Goal: Task Accomplishment & Management: Manage account settings

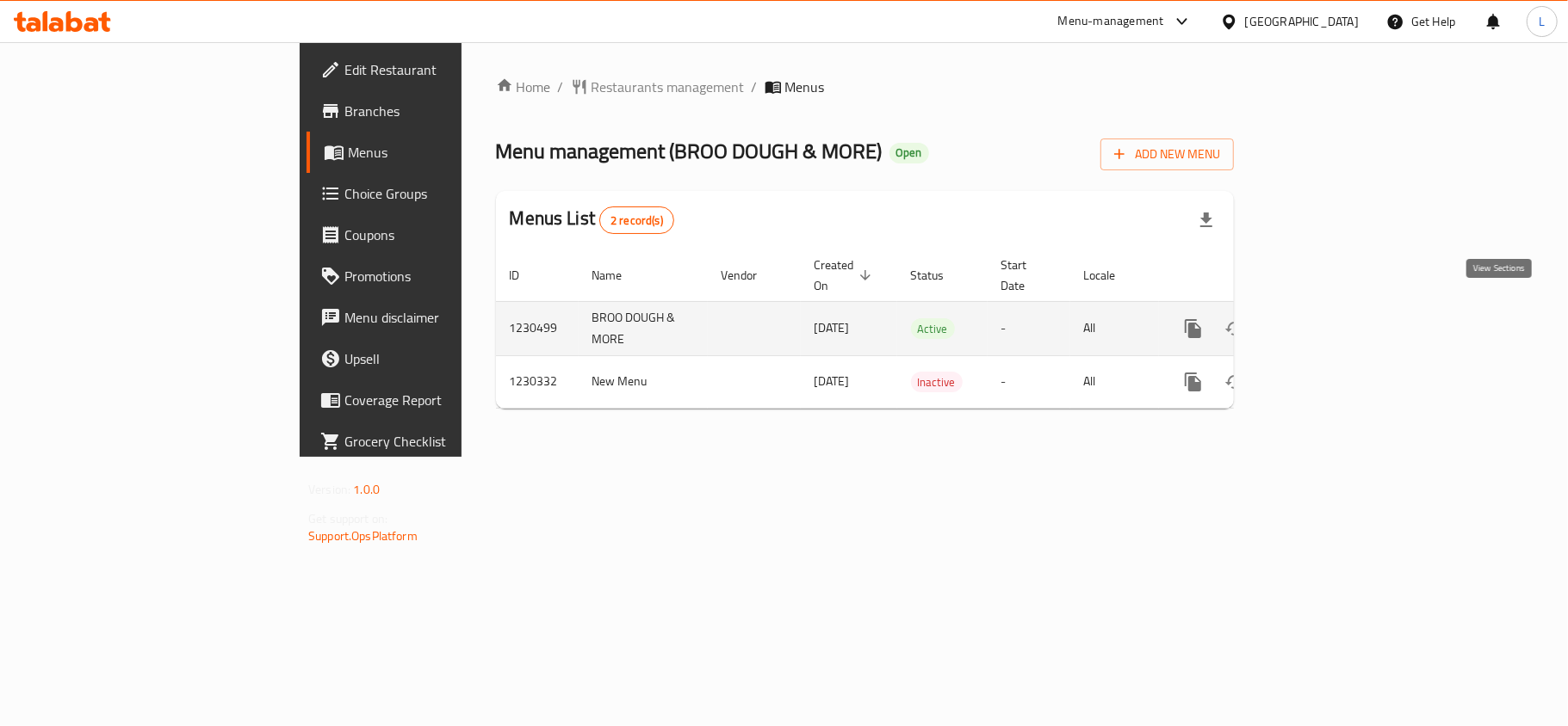
click at [1338, 308] on link "enhanced table" at bounding box center [1317, 329] width 42 height 42
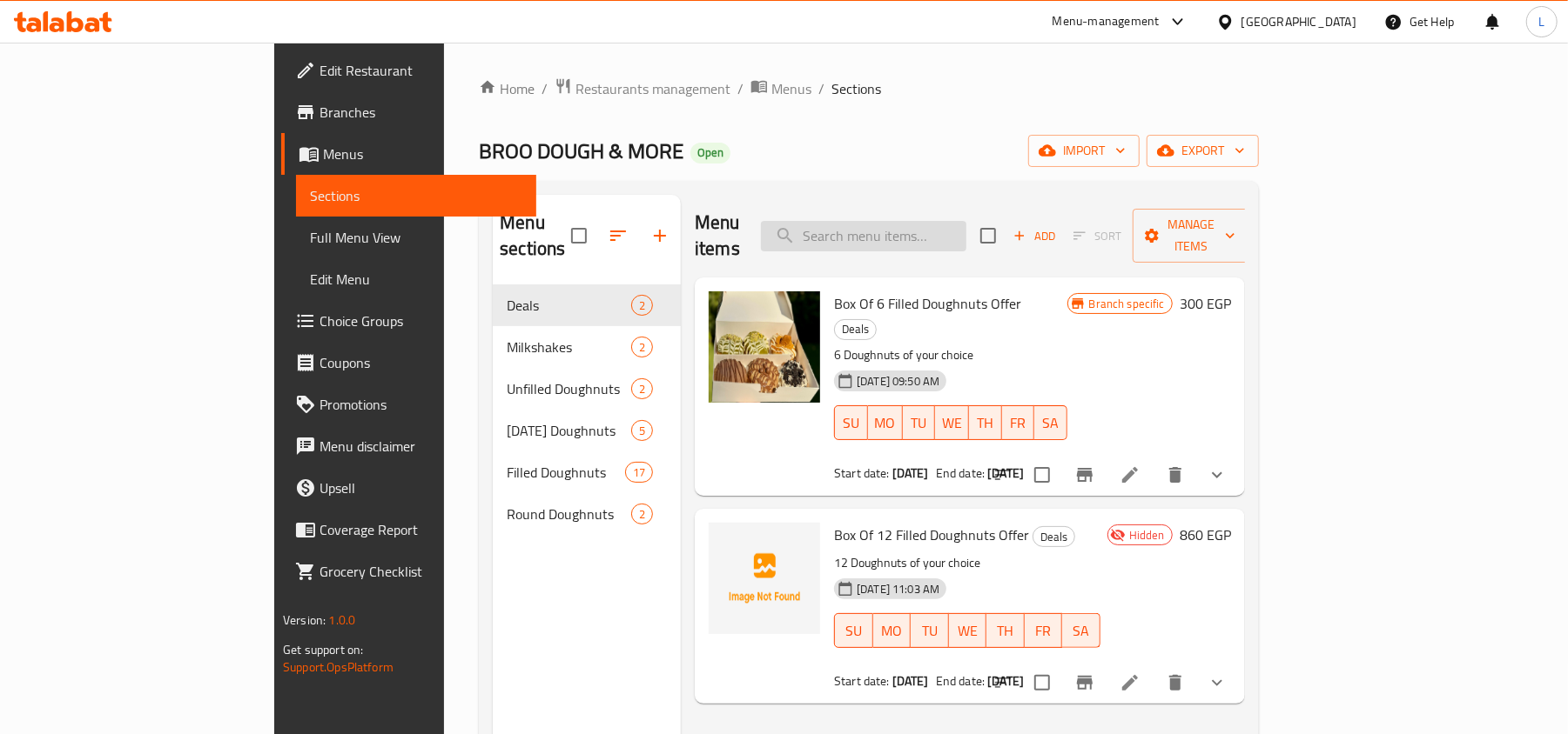
click at [910, 221] on input "search" at bounding box center [863, 236] width 205 height 31
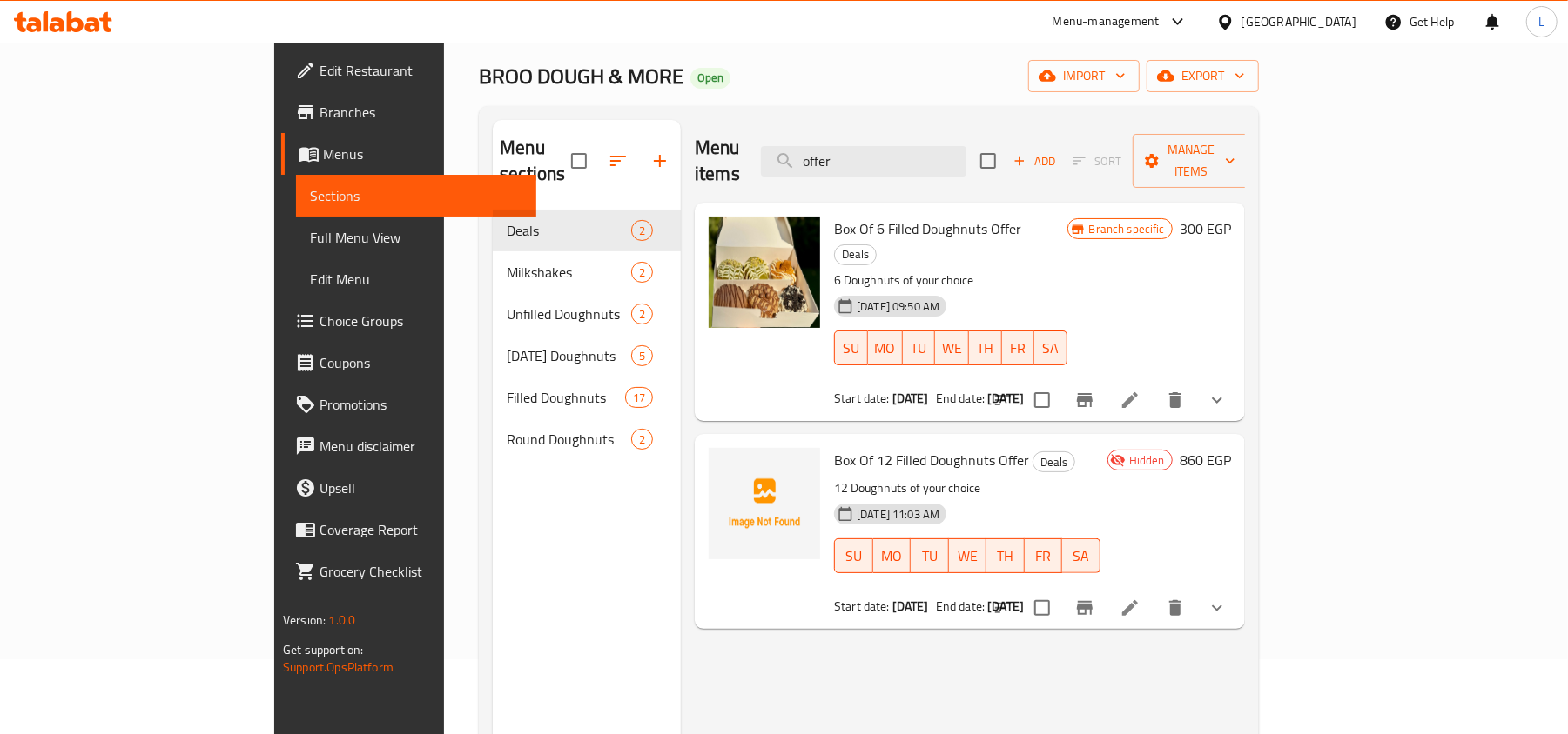
scroll to position [116, 0]
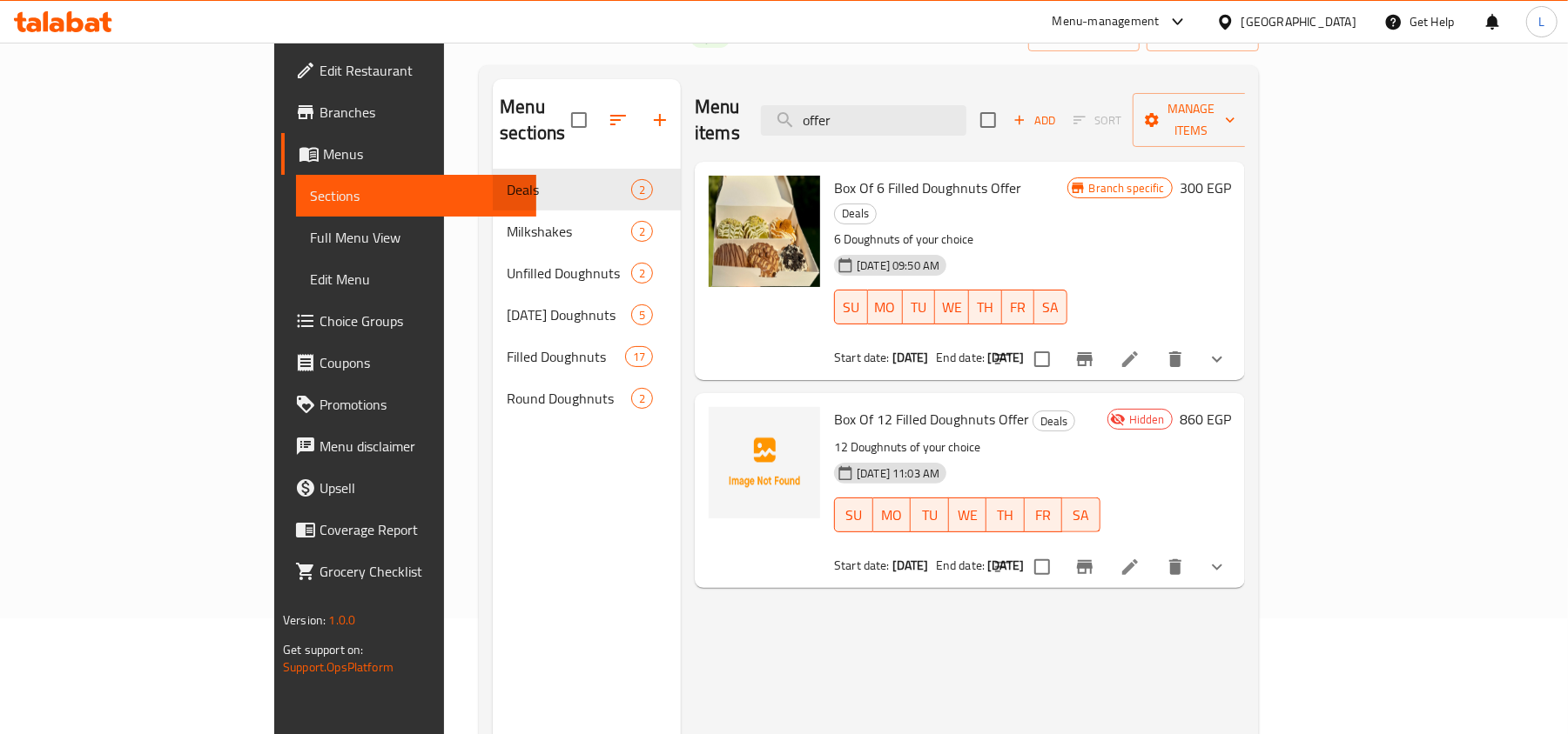
type input "offer"
click at [1092, 353] on icon "Branch-specific-item" at bounding box center [1085, 360] width 16 height 14
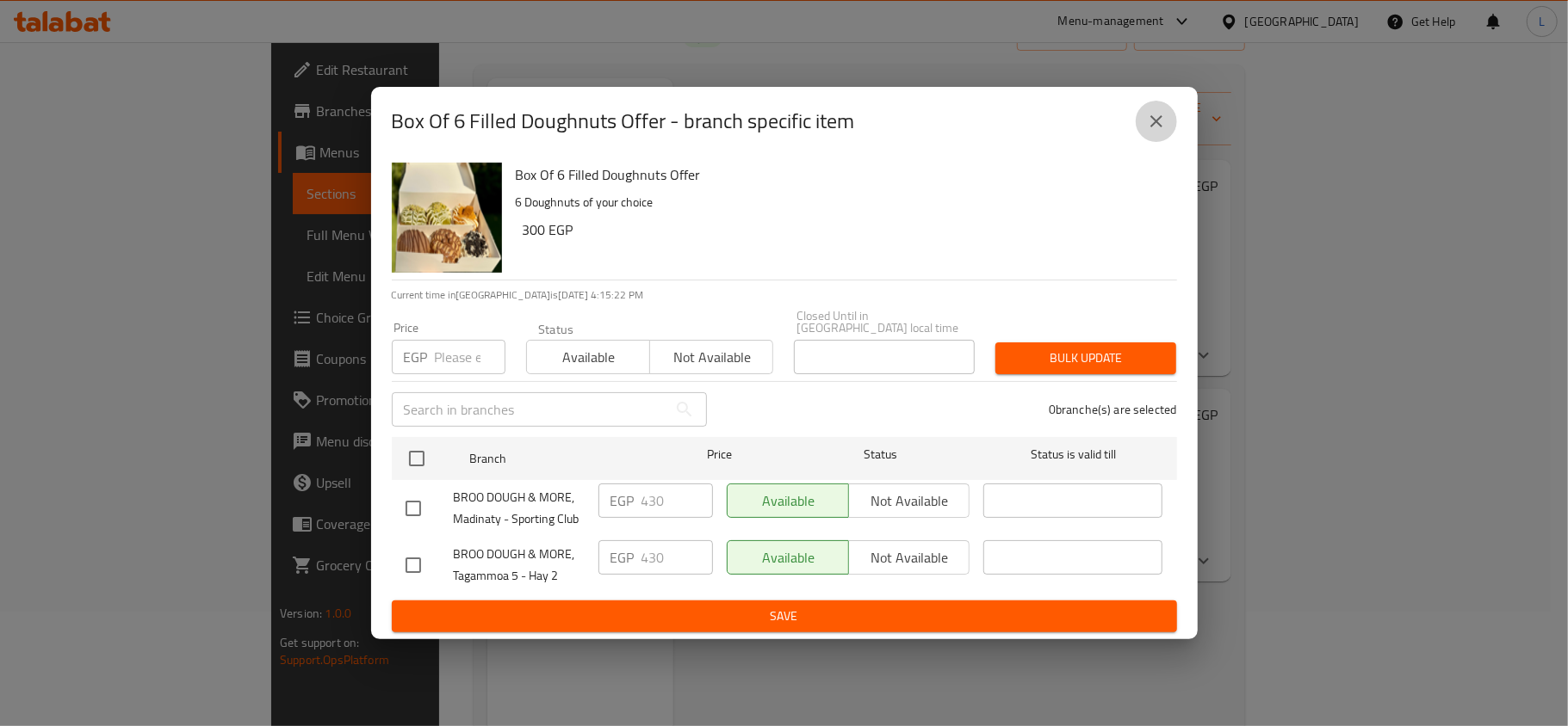
click at [1164, 119] on icon "close" at bounding box center [1156, 121] width 21 height 21
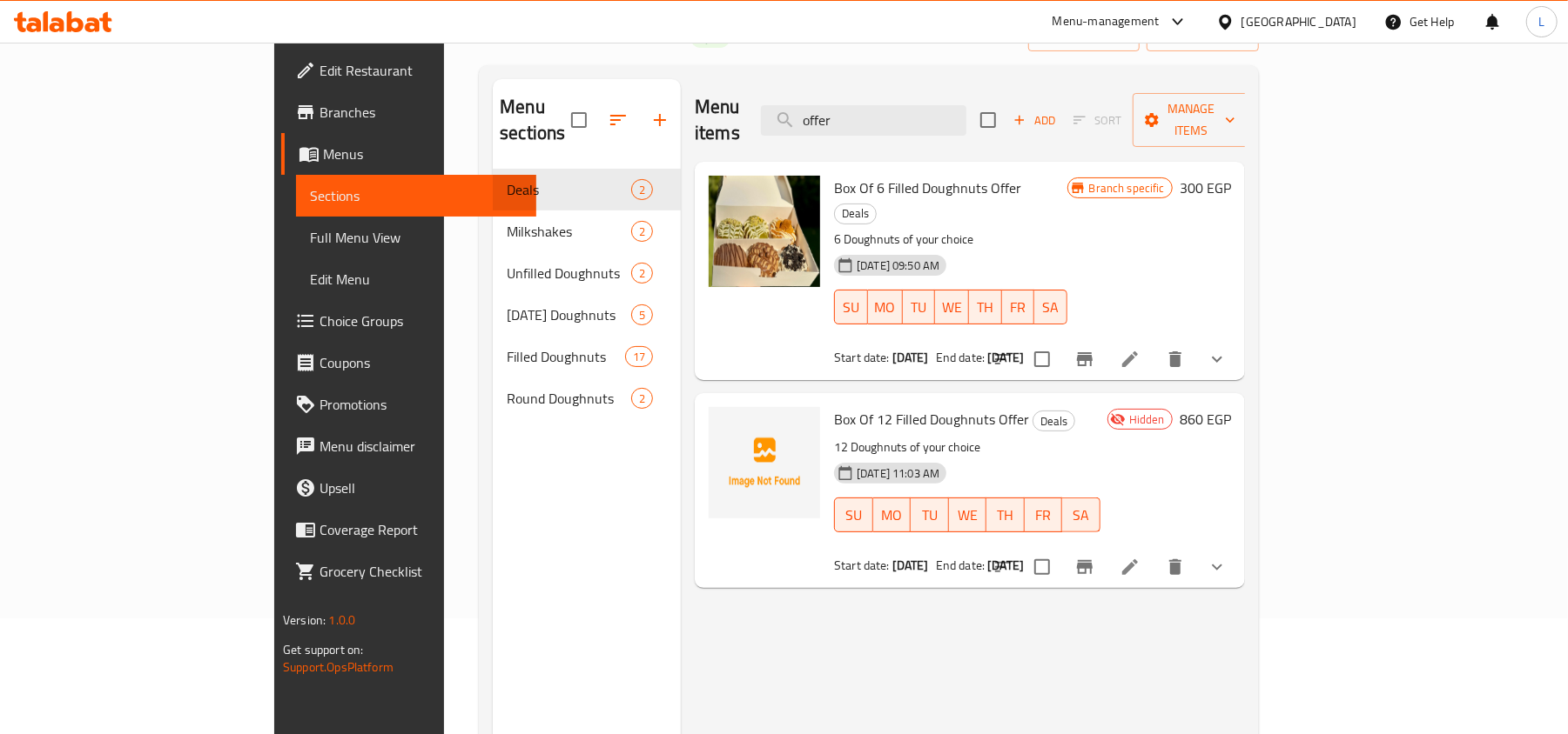
click at [916, 651] on div "Menu items offer Add Sort Manage items Box Of 6 Filled Doughnuts Offer Deals 6 …" at bounding box center [963, 445] width 564 height 734
click at [1155, 344] on li at bounding box center [1130, 360] width 49 height 32
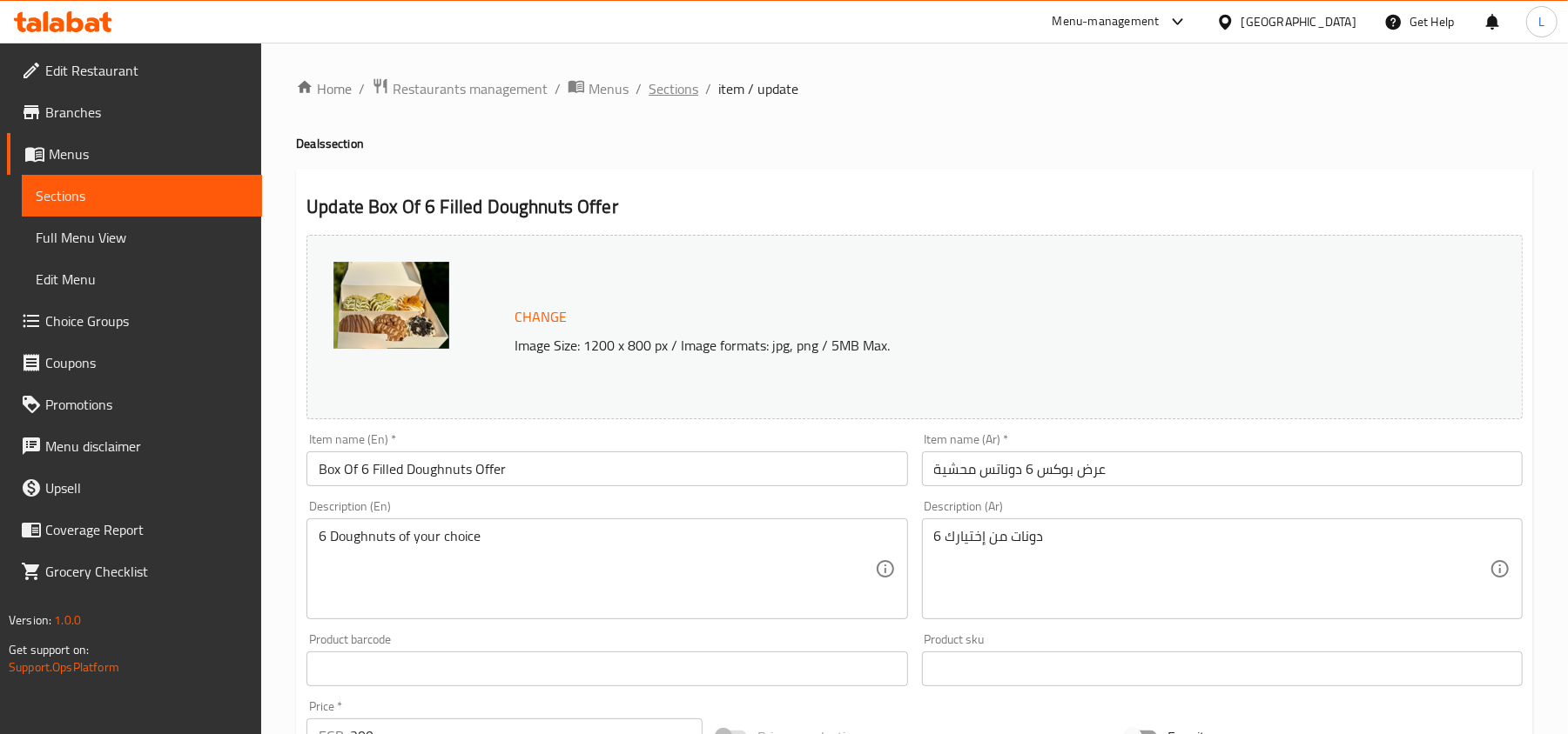
click at [669, 81] on span "Sections" at bounding box center [673, 89] width 50 height 21
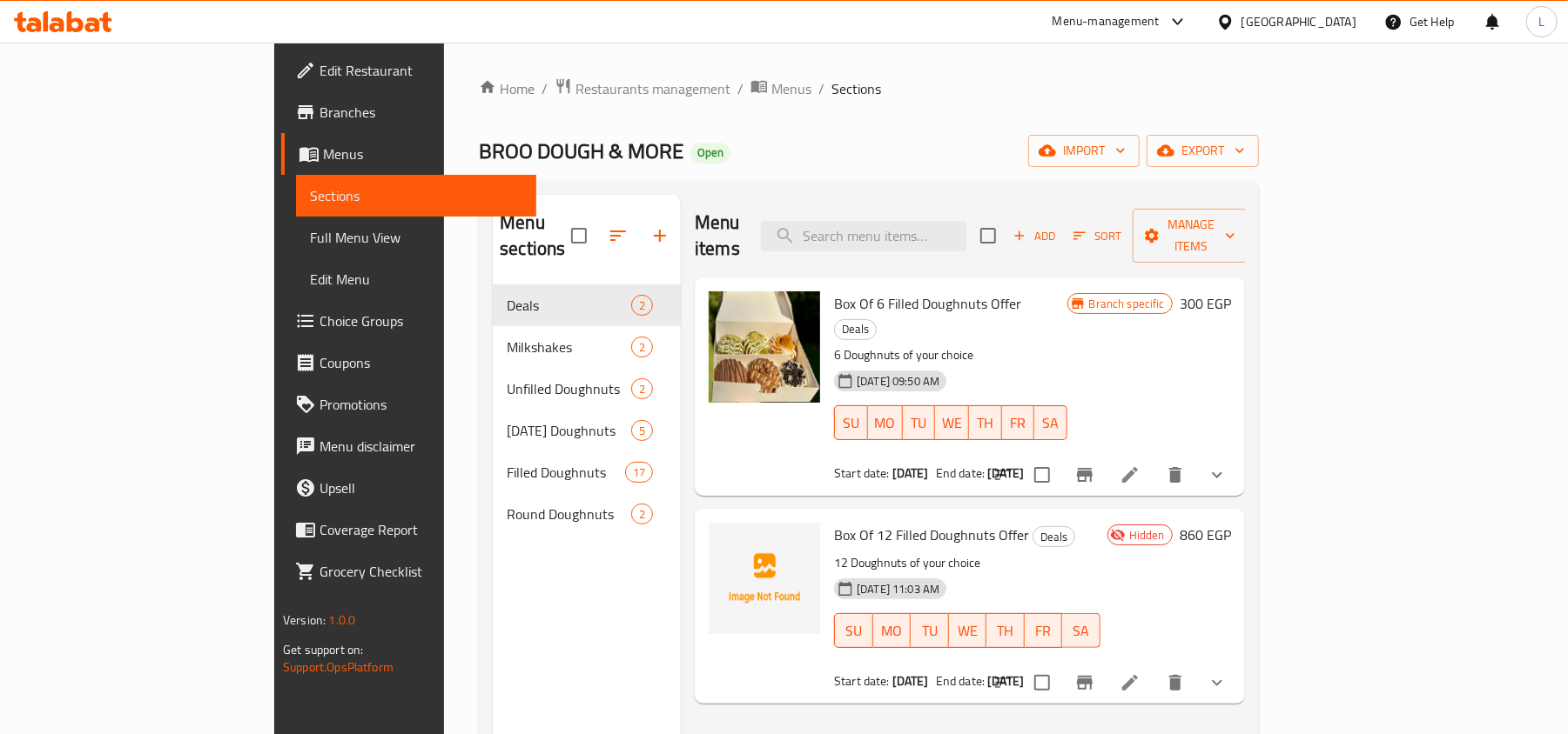
click at [319, 117] on span "Branches" at bounding box center [420, 112] width 203 height 21
